Goal: Transaction & Acquisition: Subscribe to service/newsletter

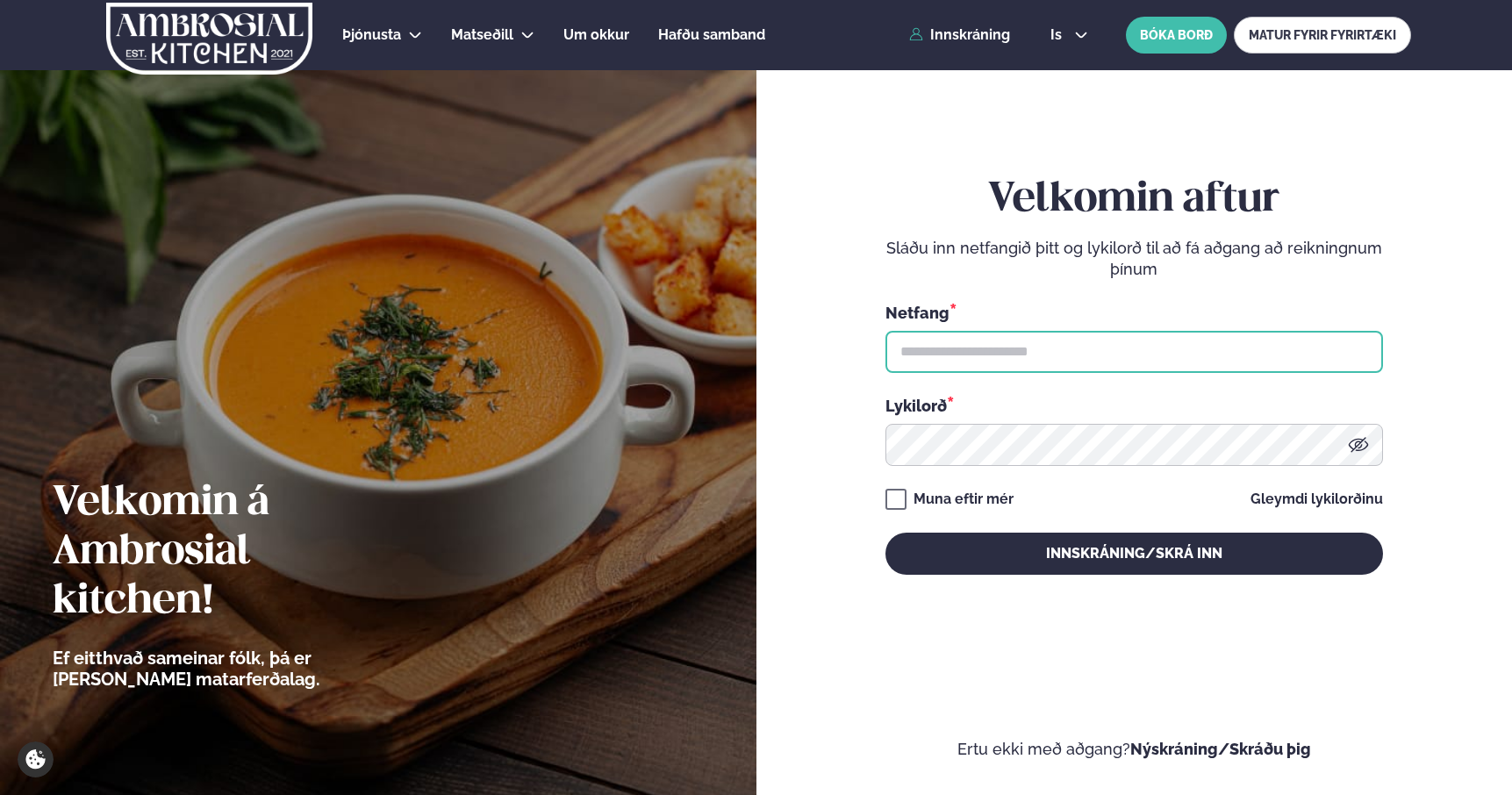
click at [1070, 349] on input "text" at bounding box center [1134, 352] width 498 height 42
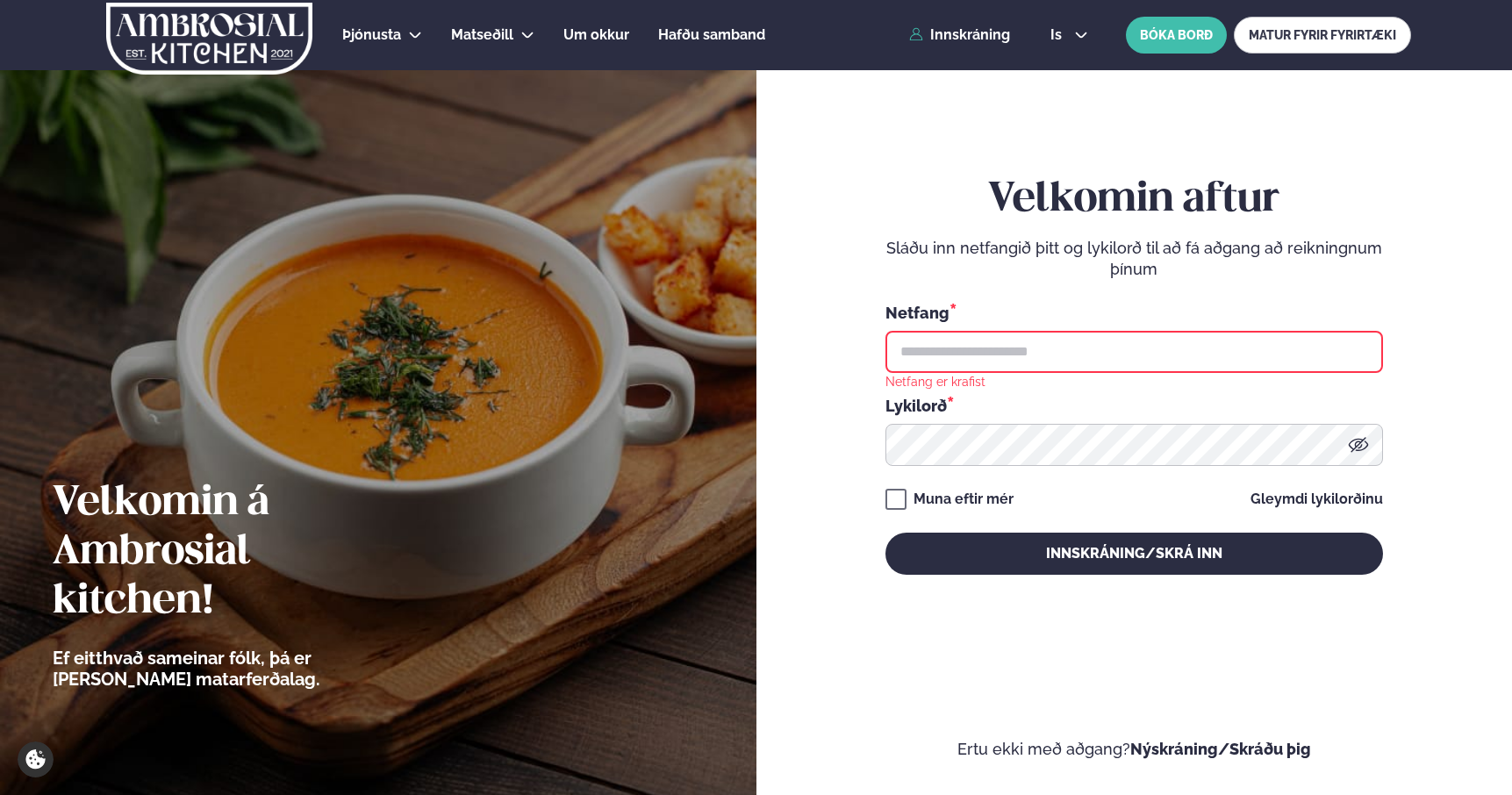
click at [1064, 354] on input "text" at bounding box center [1134, 352] width 498 height 42
type input "**********"
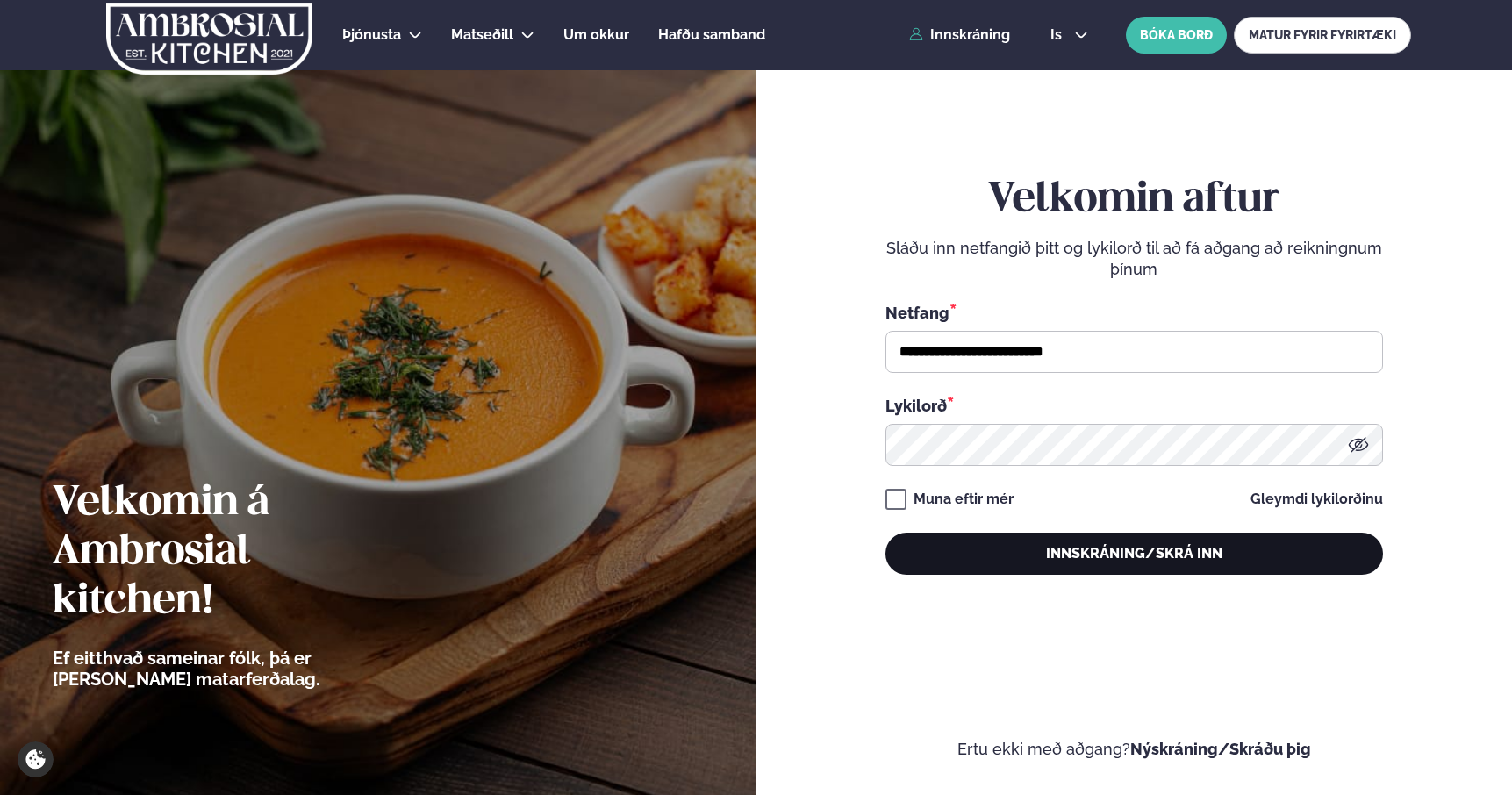
click at [1062, 550] on button "Innskráning/Skrá inn" at bounding box center [1134, 554] width 498 height 42
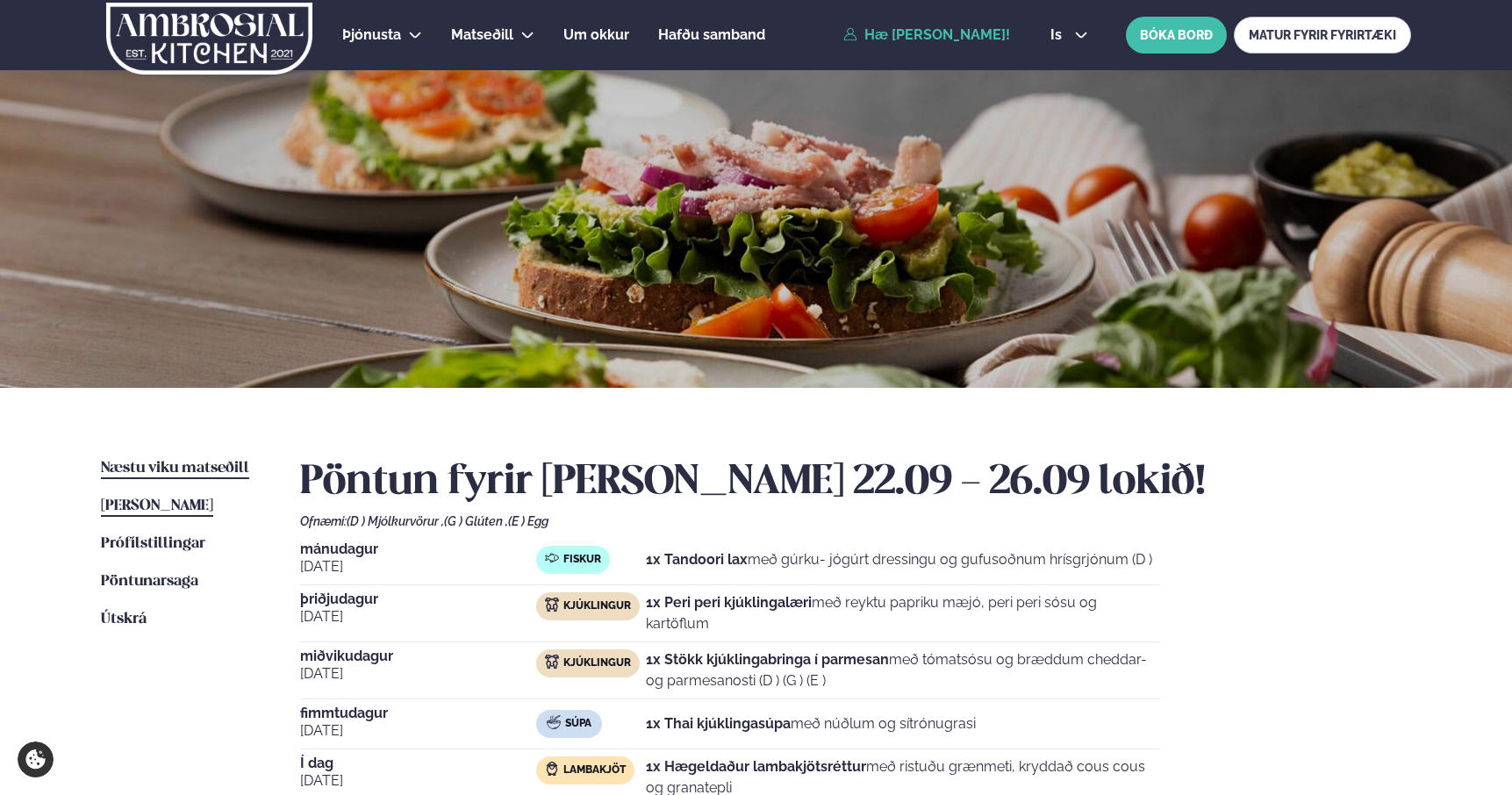
click at [208, 463] on span "Næstu viku matseðill" at bounding box center [176, 467] width 149 height 14
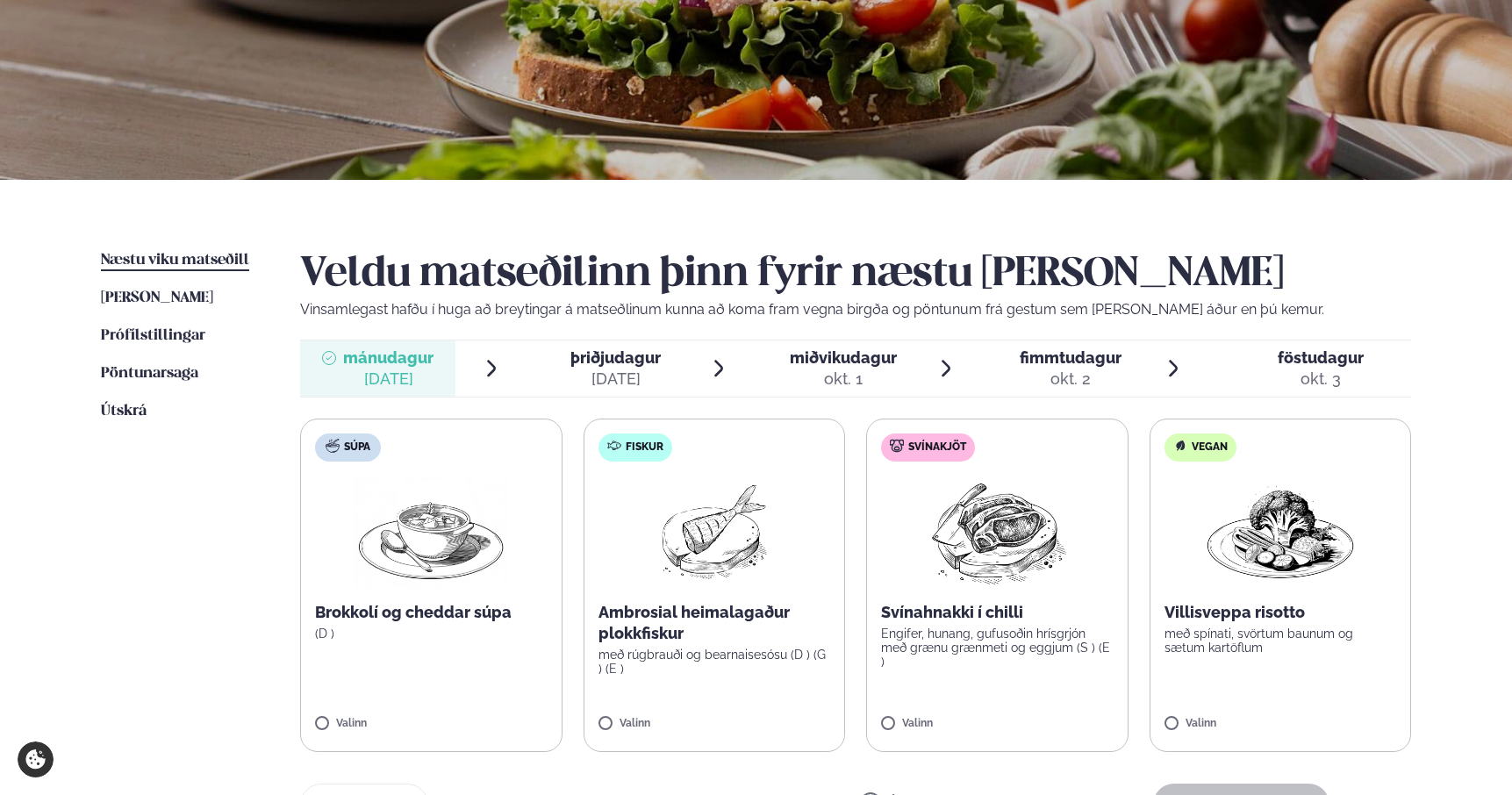
scroll to position [217, 0]
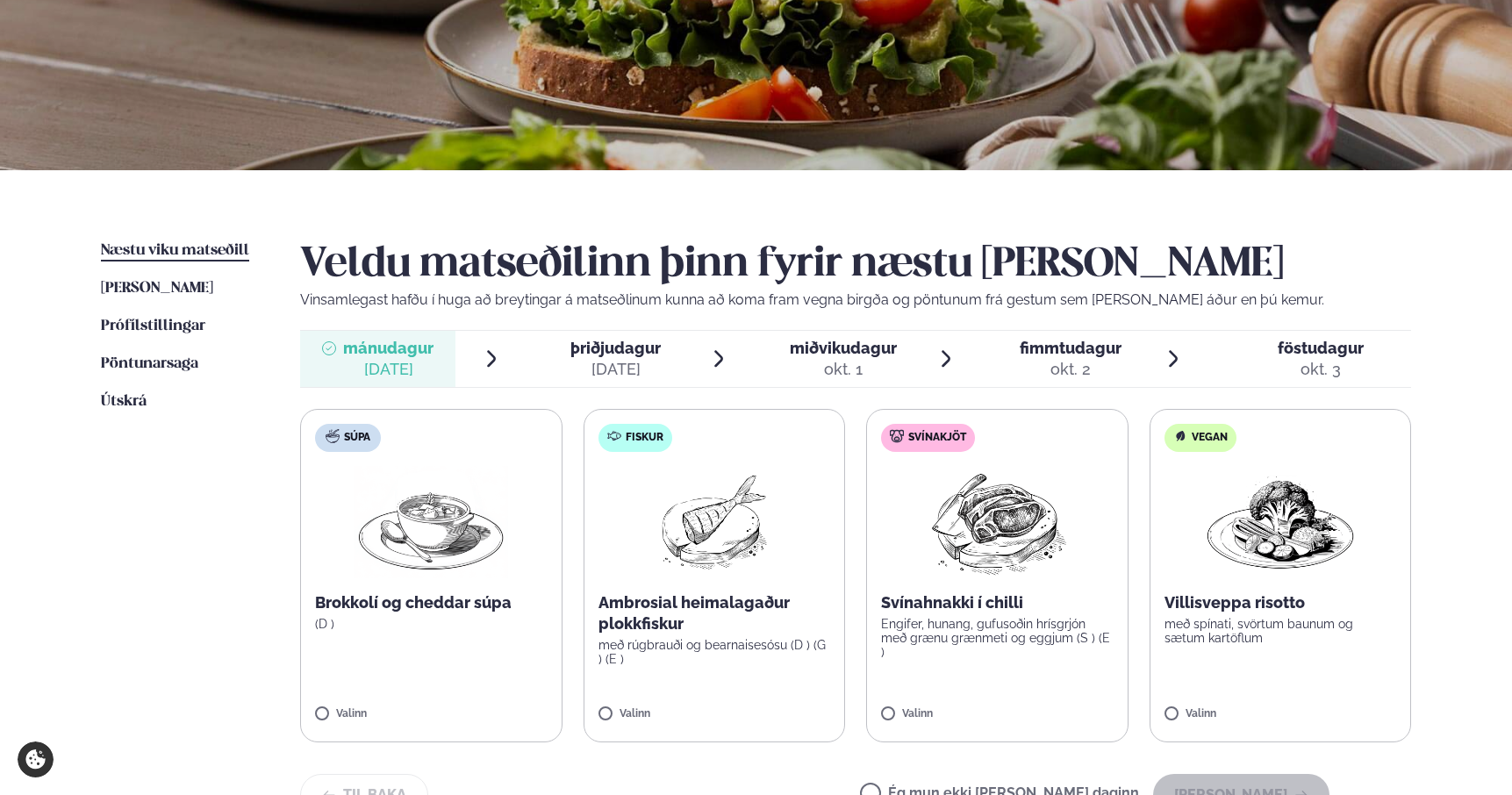
click at [679, 525] on img at bounding box center [714, 522] width 112 height 112
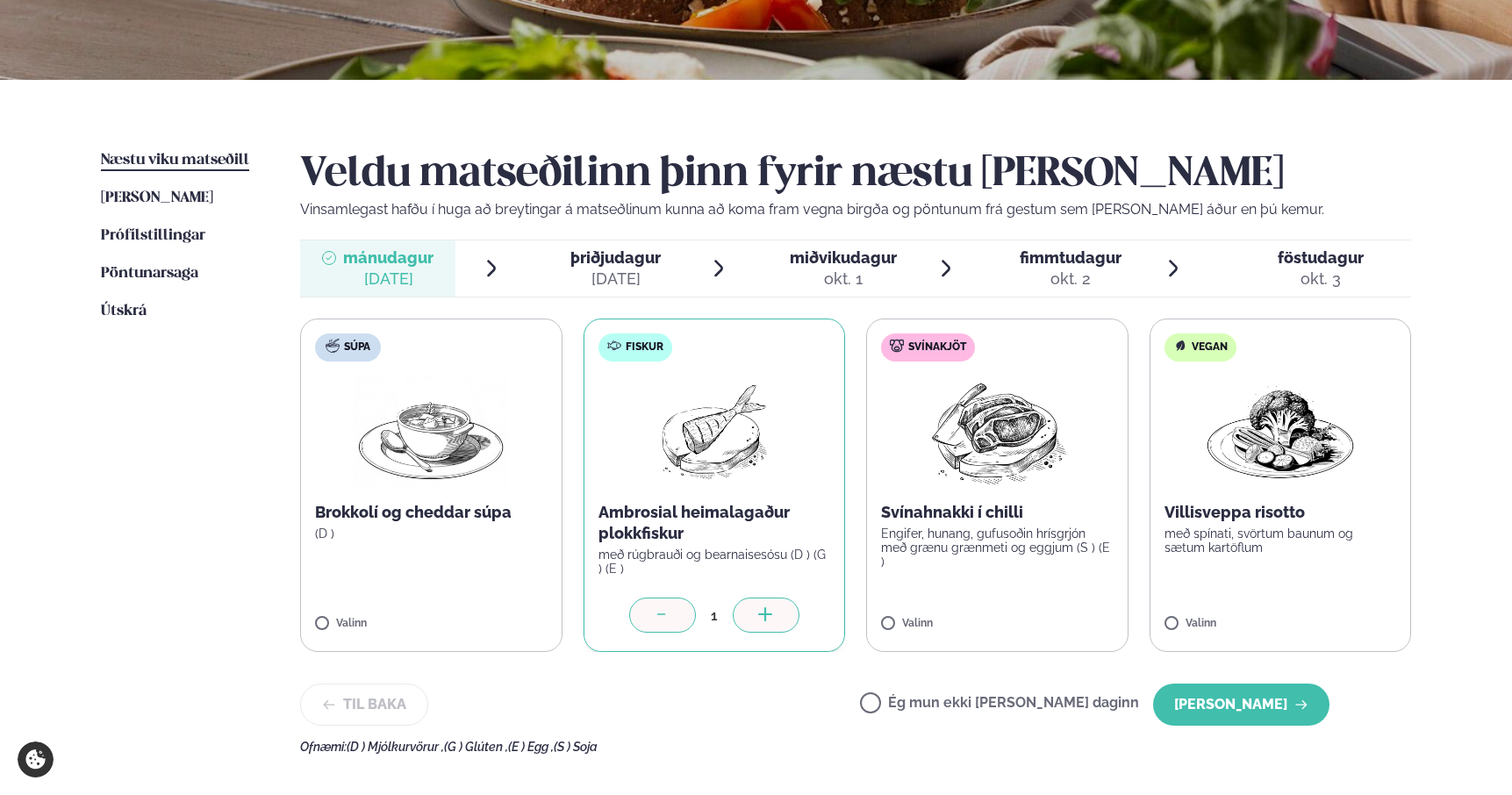
scroll to position [315, 0]
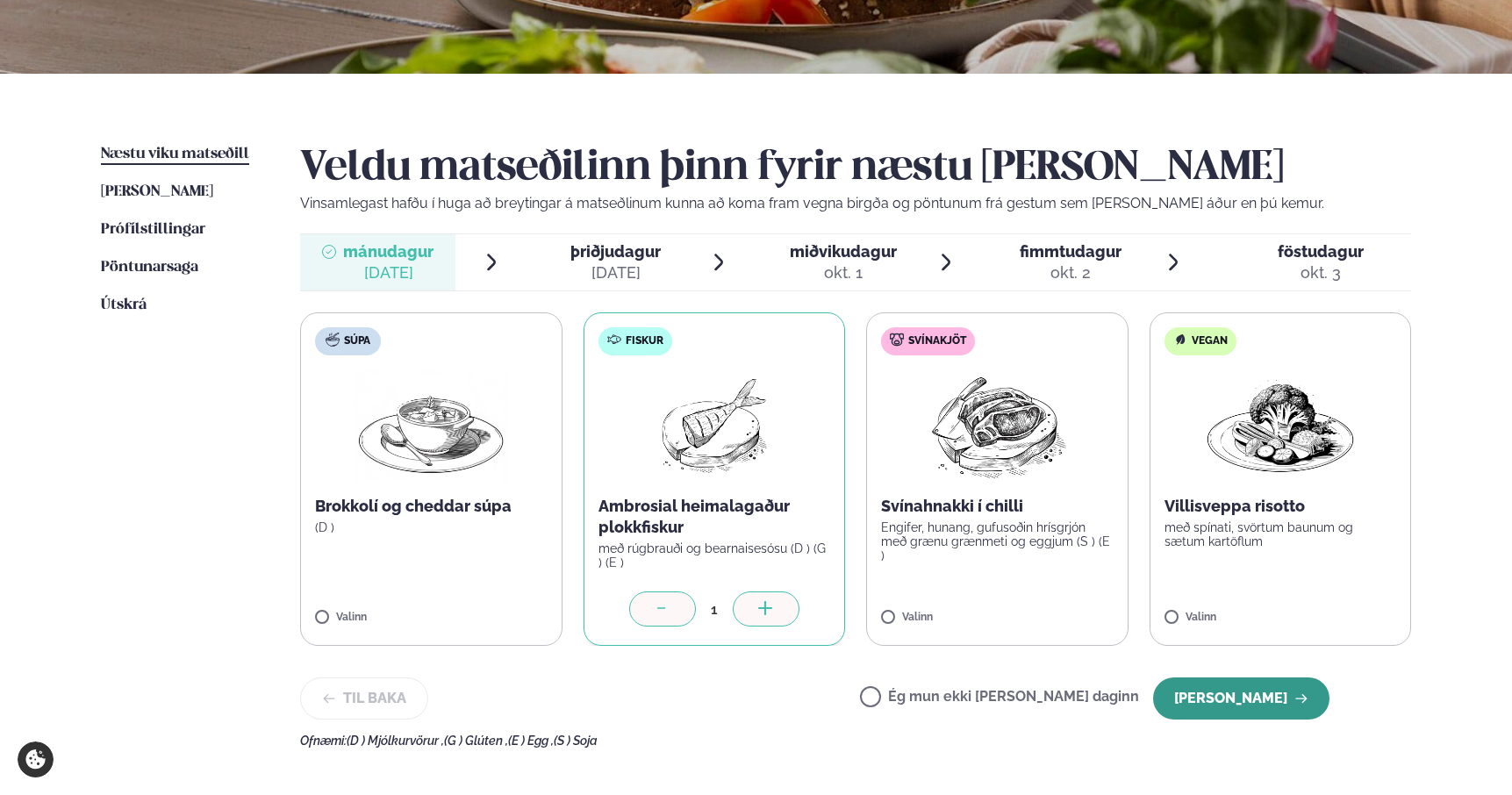
click at [1235, 688] on button "[PERSON_NAME]" at bounding box center [1241, 699] width 177 height 42
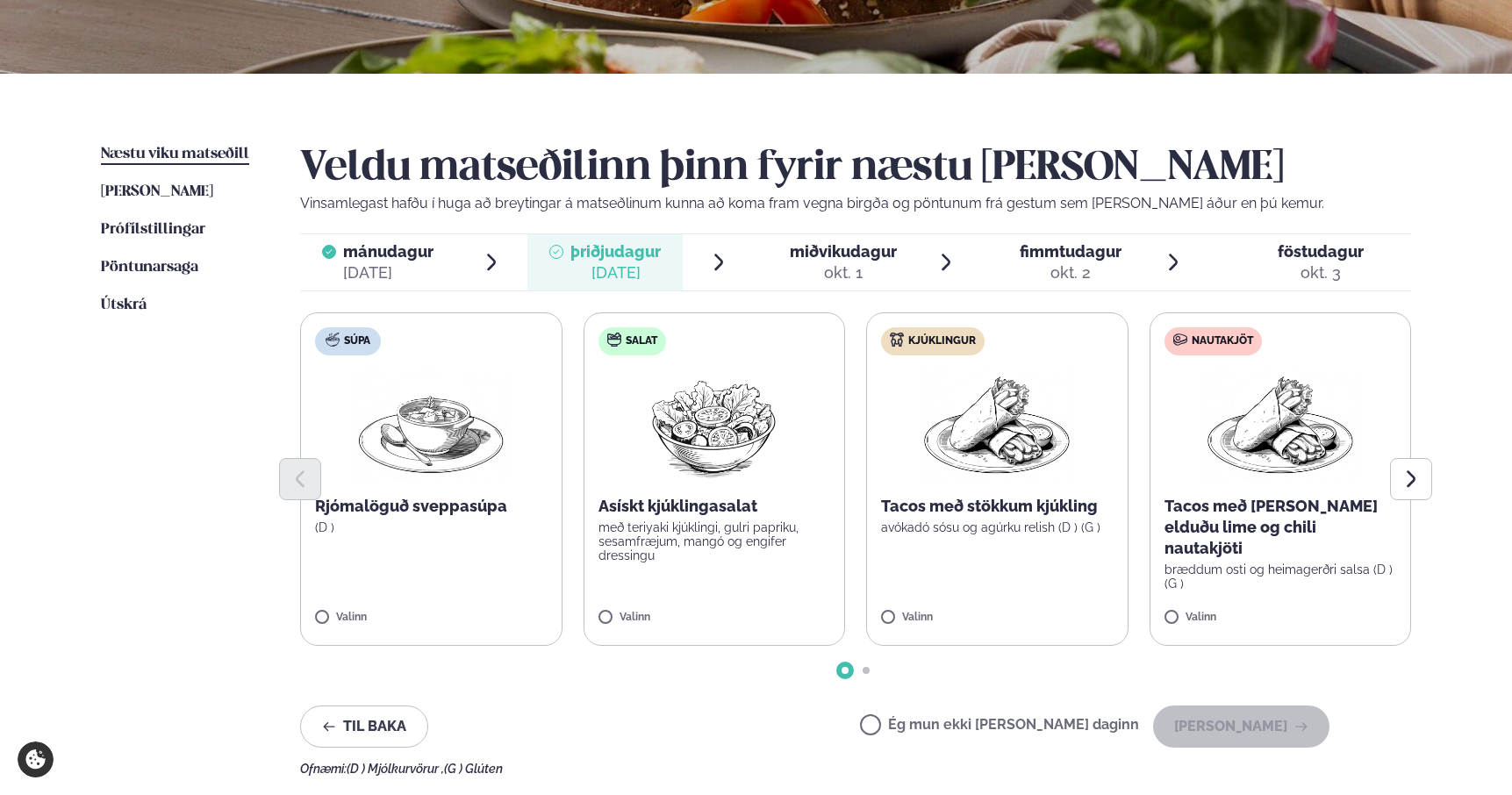
click at [1020, 577] on label "Kjúklingur Tacos með stökkum kjúkling avókadó sósu og agúrku relish (D ) (G ) V…" at bounding box center [997, 480] width 262 height 334
click at [1251, 724] on button "[PERSON_NAME]" at bounding box center [1241, 726] width 177 height 42
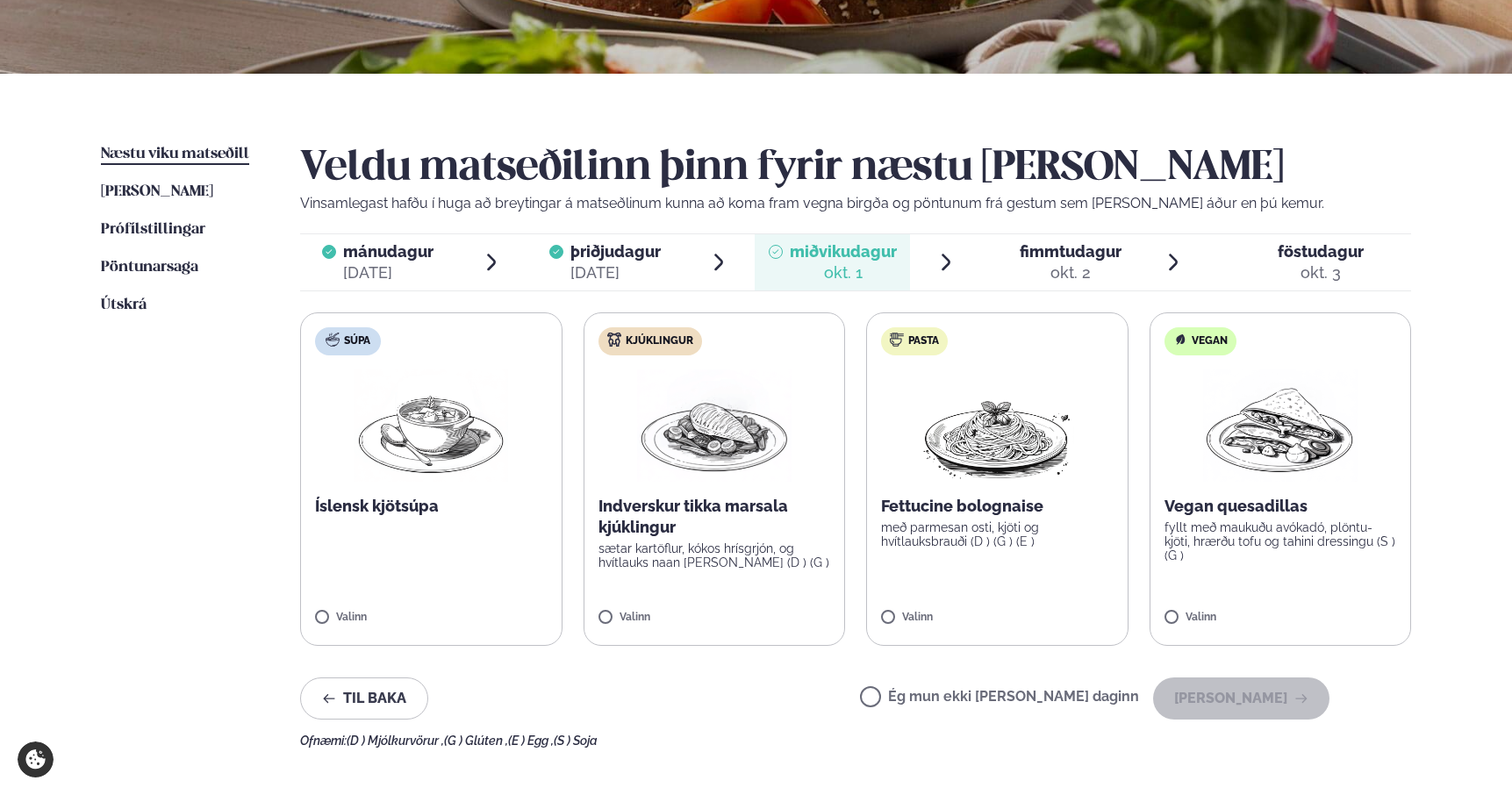
click at [783, 614] on div "Valinn" at bounding box center [714, 618] width 233 height 14
click at [1243, 698] on button "[PERSON_NAME]" at bounding box center [1241, 699] width 177 height 42
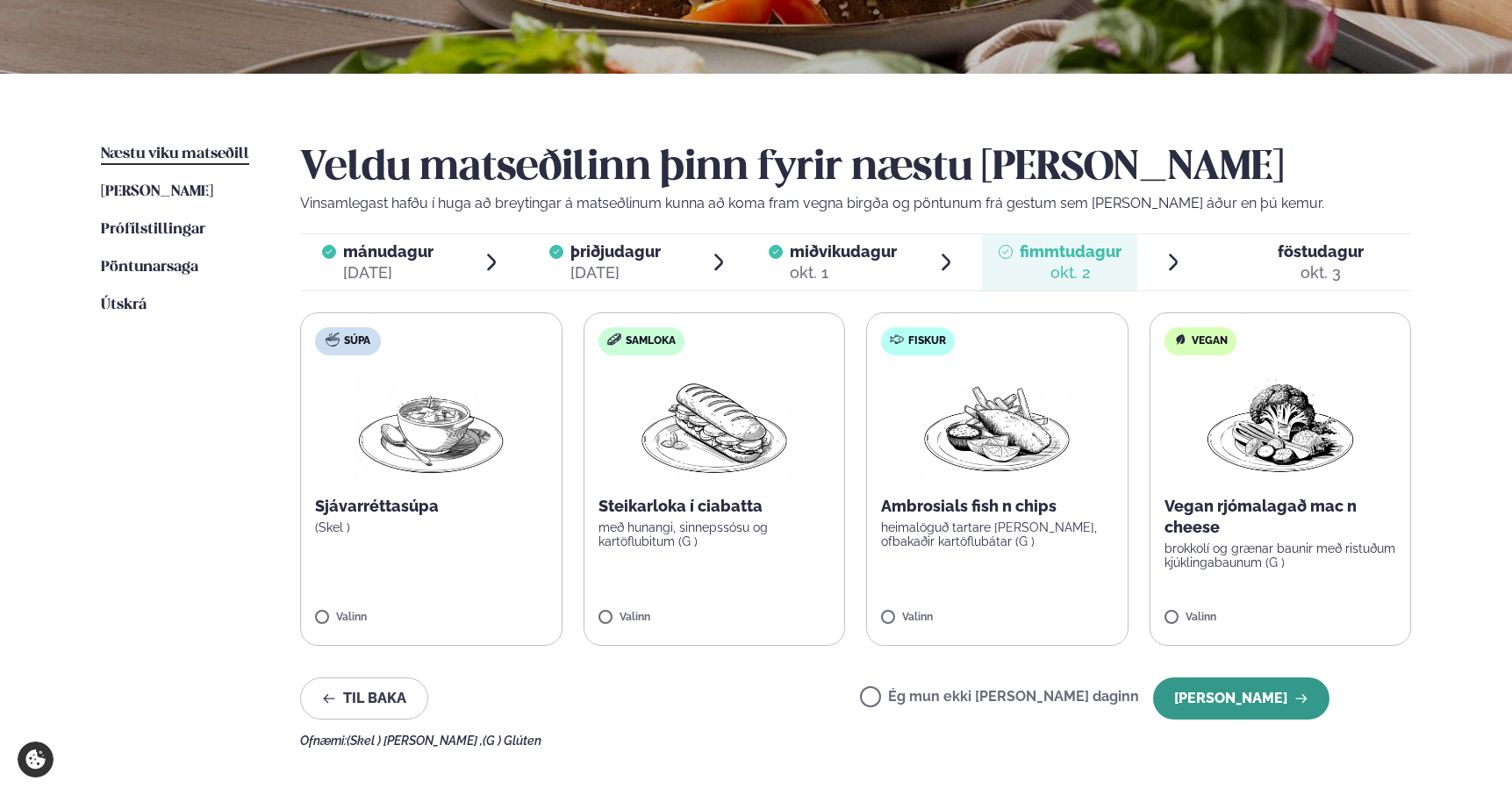
click at [1249, 703] on button "[PERSON_NAME]" at bounding box center [1241, 699] width 177 height 42
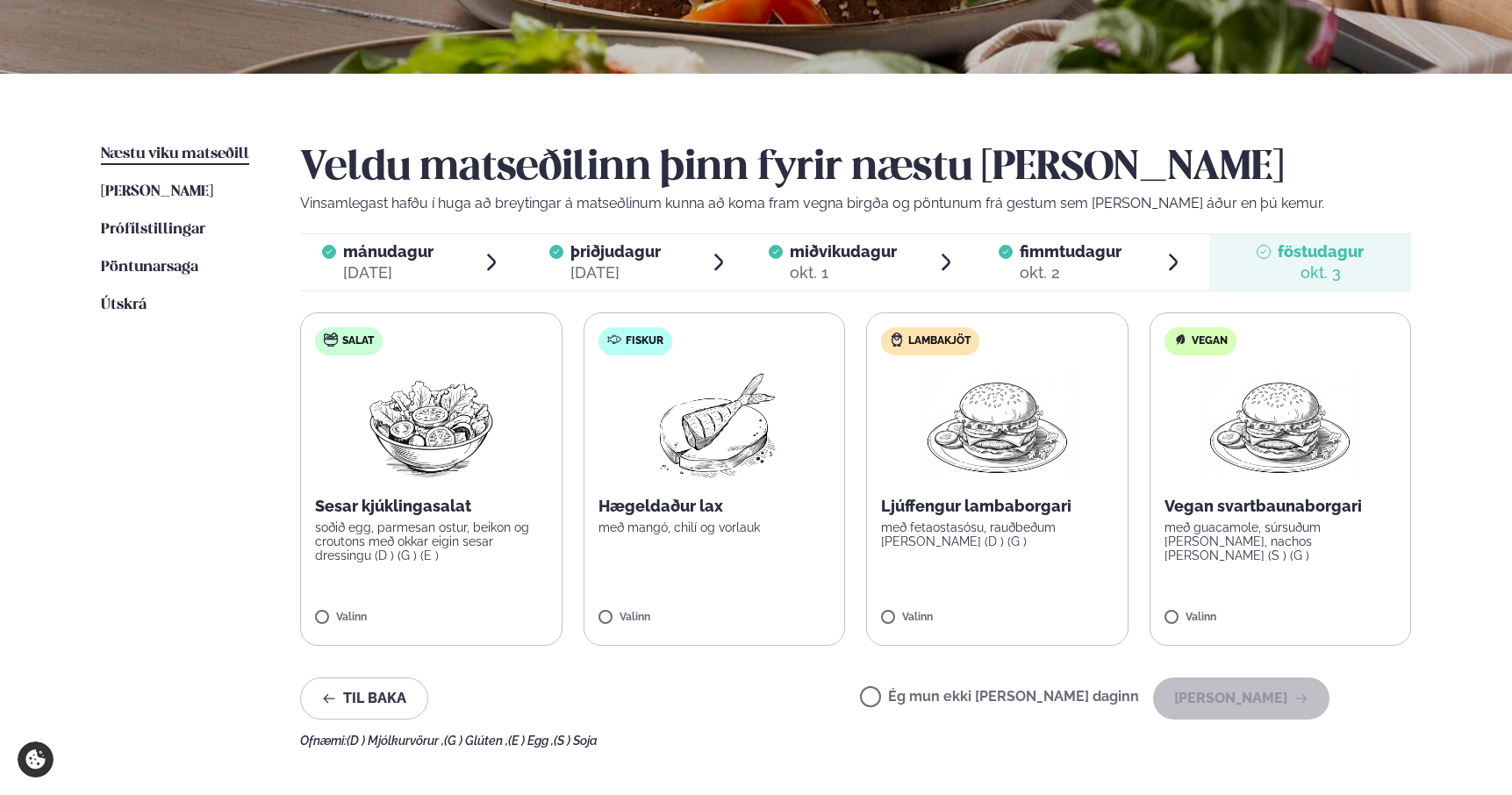
click at [931, 697] on label "Ég mun ekki [PERSON_NAME] daginn" at bounding box center [999, 699] width 279 height 18
click at [1232, 695] on button "[PERSON_NAME]" at bounding box center [1241, 699] width 177 height 42
